Goal: Task Accomplishment & Management: Complete application form

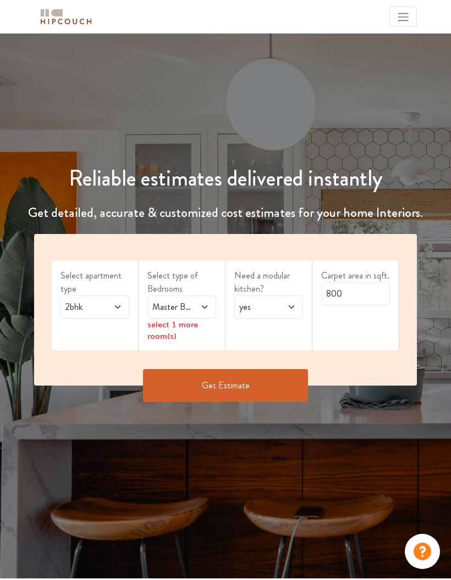
click at [168, 333] on div "select 1 more room(s)" at bounding box center [181, 330] width 69 height 23
click at [180, 377] on button "Get Estimate" at bounding box center [225, 385] width 165 height 33
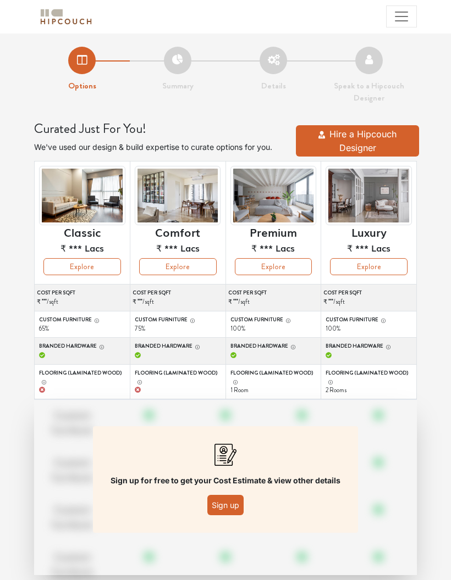
click at [241, 499] on button "Sign up" at bounding box center [225, 505] width 36 height 20
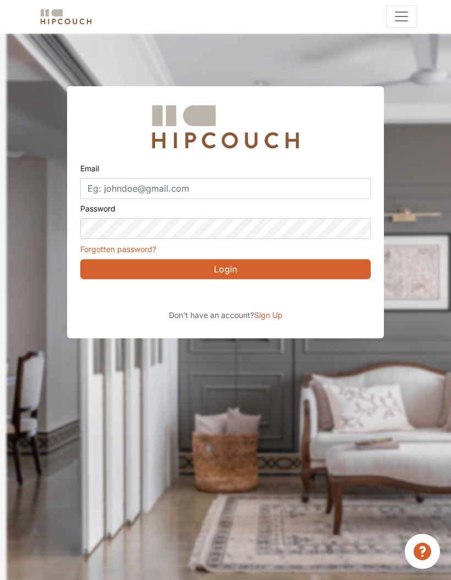
click at [136, 285] on div "Sign in with Google. Opens in new tab" at bounding box center [180, 295] width 201 height 24
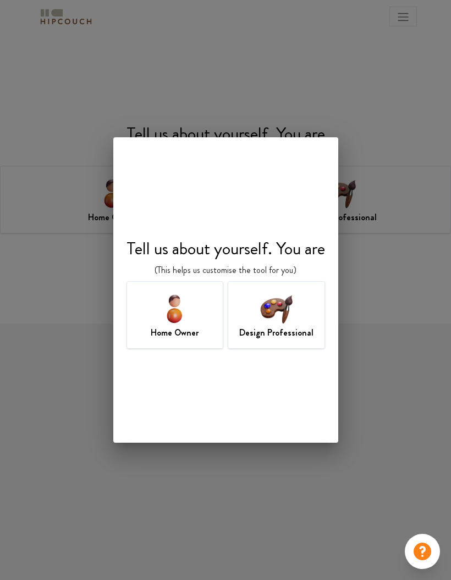
click at [287, 311] on img at bounding box center [276, 309] width 36 height 36
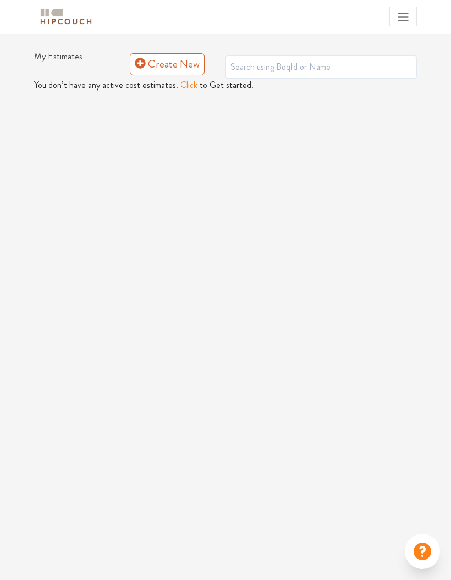
click at [150, 69] on link "Create New" at bounding box center [167, 64] width 75 height 22
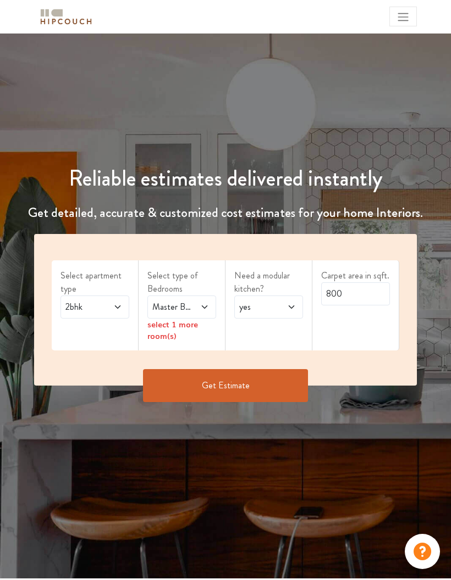
click at [290, 377] on button "Get Estimate" at bounding box center [225, 385] width 165 height 33
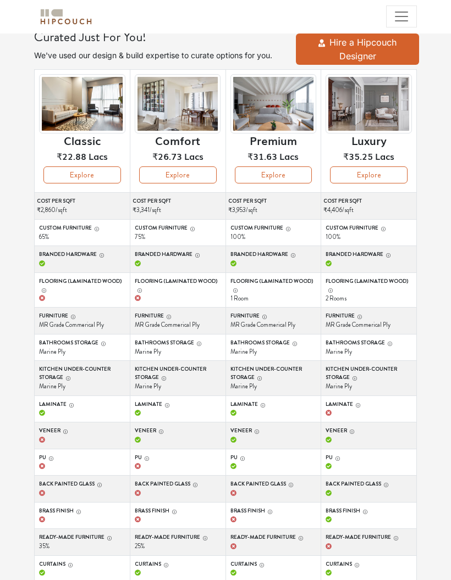
scroll to position [136, 0]
